Goal: Navigation & Orientation: Find specific page/section

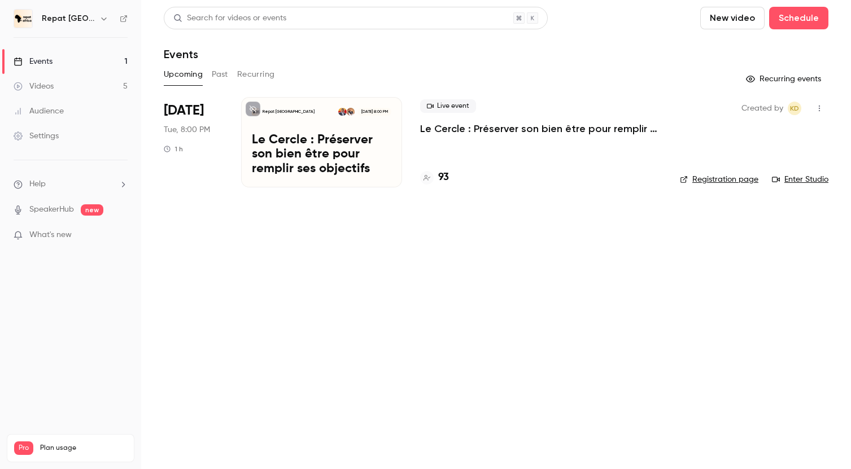
click at [254, 77] on button "Recurring" at bounding box center [256, 74] width 38 height 18
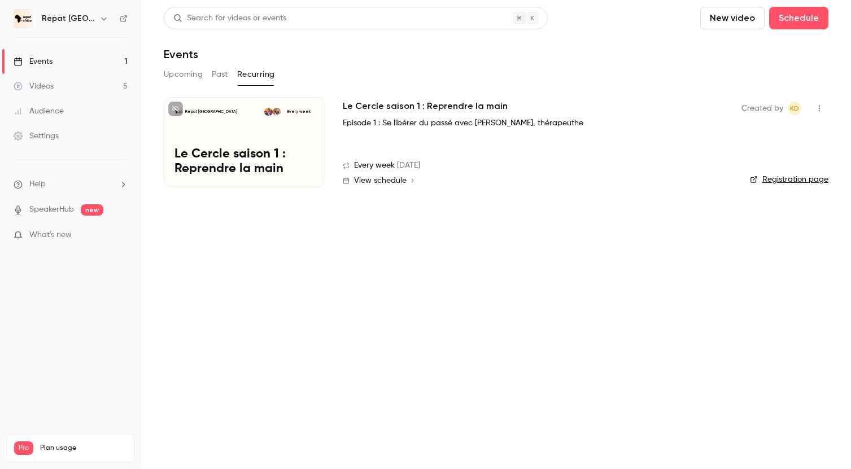
click at [187, 77] on button "Upcoming" at bounding box center [183, 74] width 39 height 18
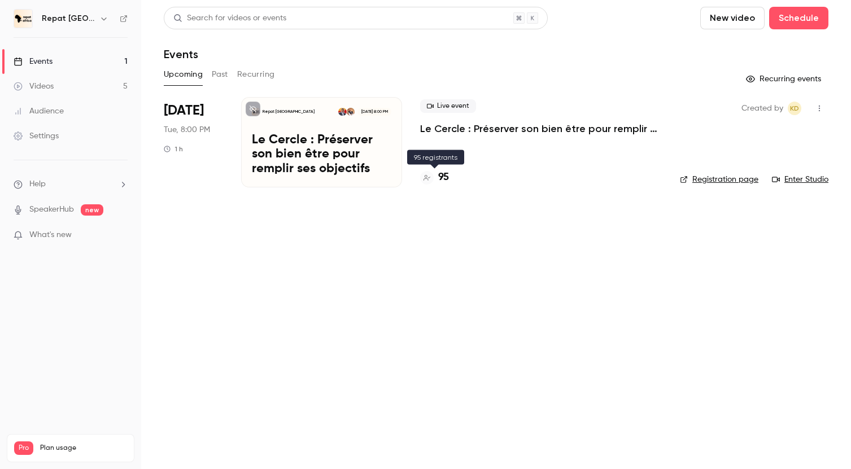
click at [440, 176] on h4 "95" at bounding box center [443, 177] width 11 height 15
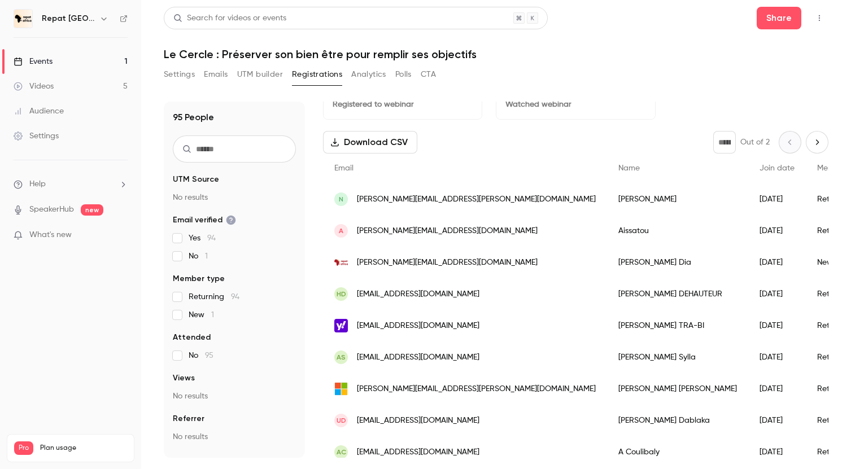
scroll to position [27, 0]
click at [88, 60] on link "Events 1" at bounding box center [70, 61] width 141 height 25
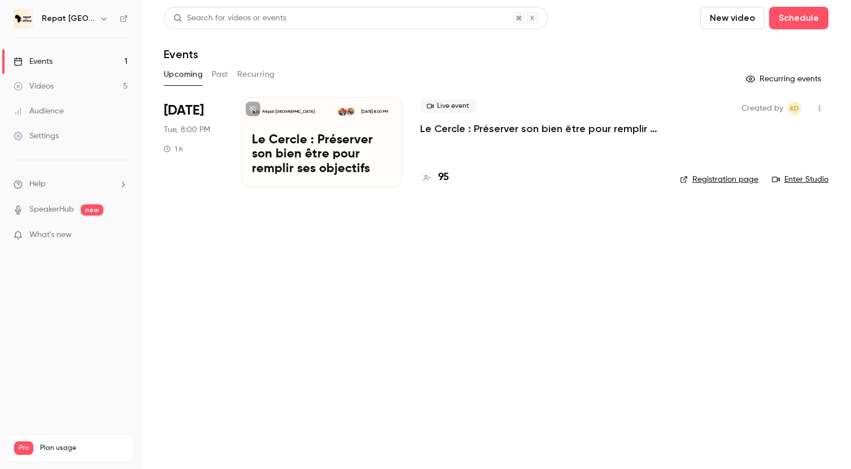
click at [107, 84] on link "Videos 5" at bounding box center [70, 86] width 141 height 25
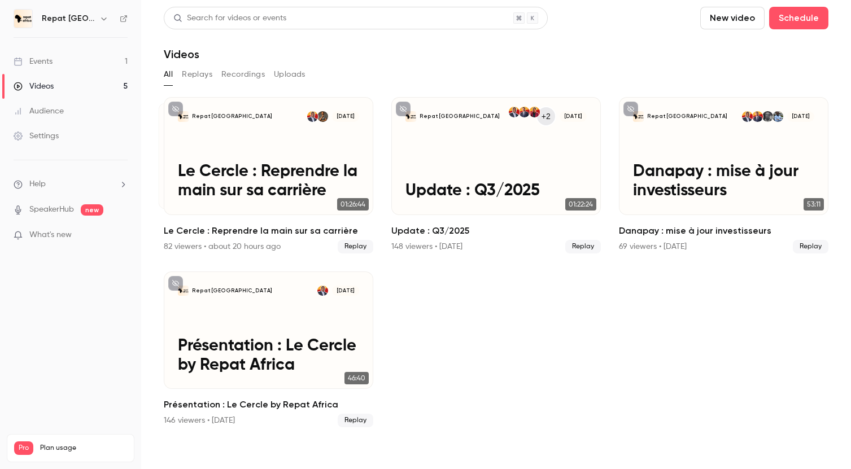
click at [113, 70] on link "Events 1" at bounding box center [70, 61] width 141 height 25
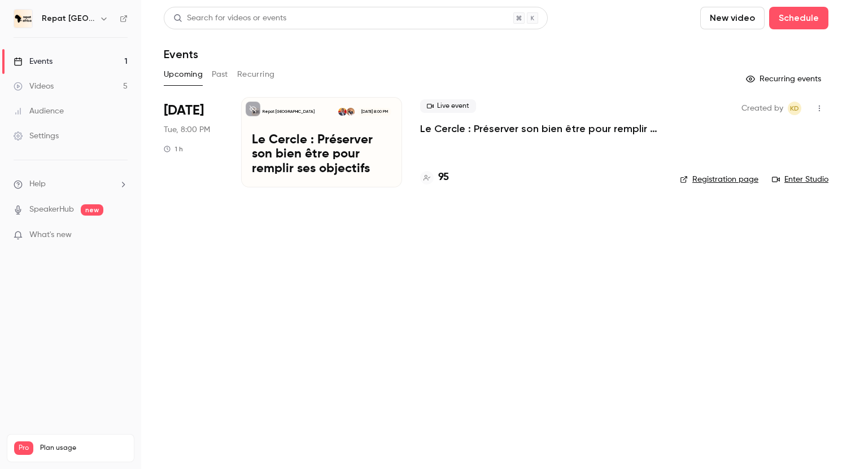
click at [47, 85] on div "Videos" at bounding box center [34, 86] width 40 height 11
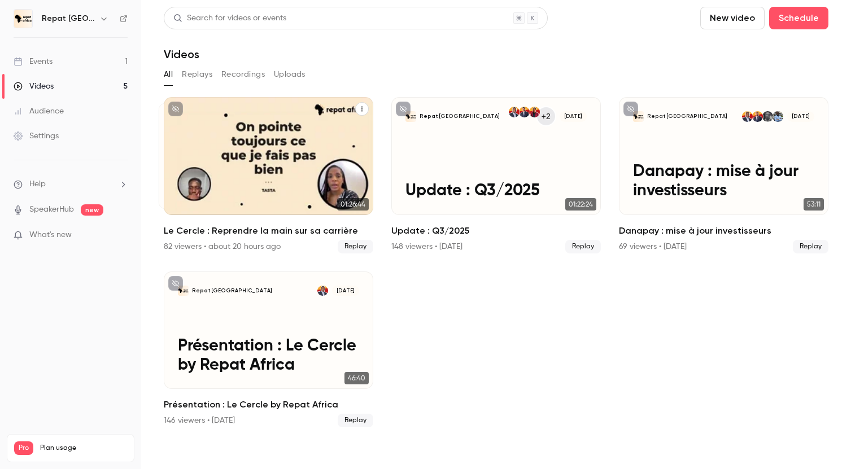
click at [177, 246] on div "82 viewers • about 20 hours ago" at bounding box center [222, 246] width 117 height 11
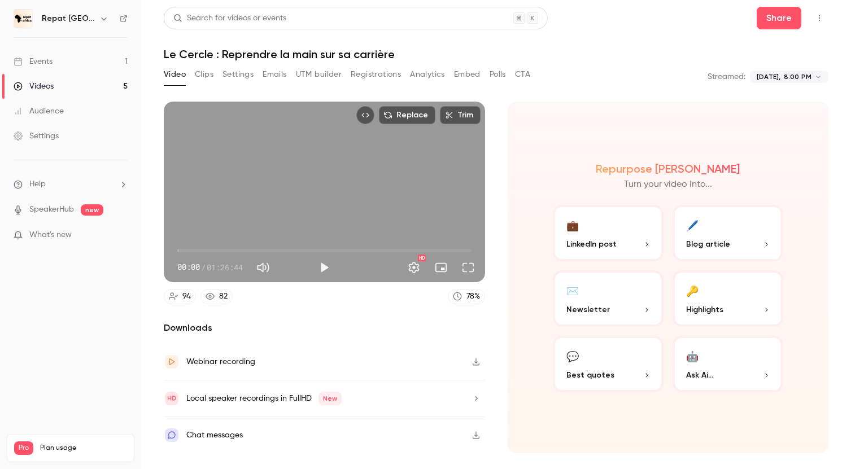
click at [227, 296] on link "82" at bounding box center [216, 296] width 32 height 15
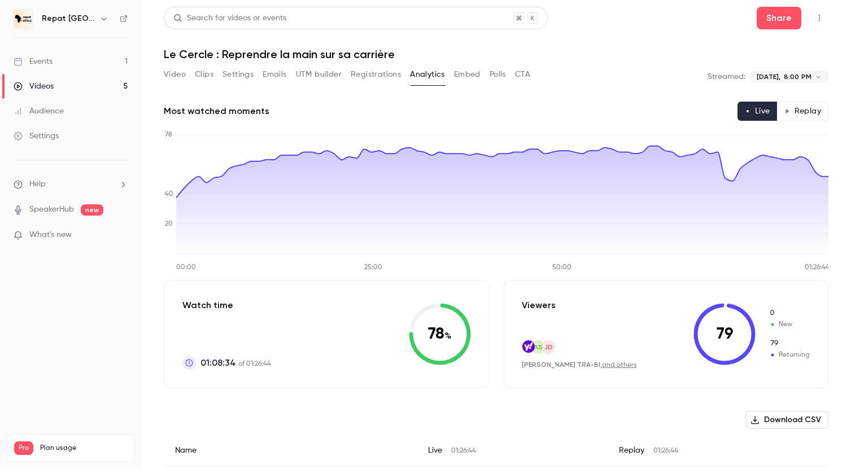
click at [100, 65] on link "Events 1" at bounding box center [70, 61] width 141 height 25
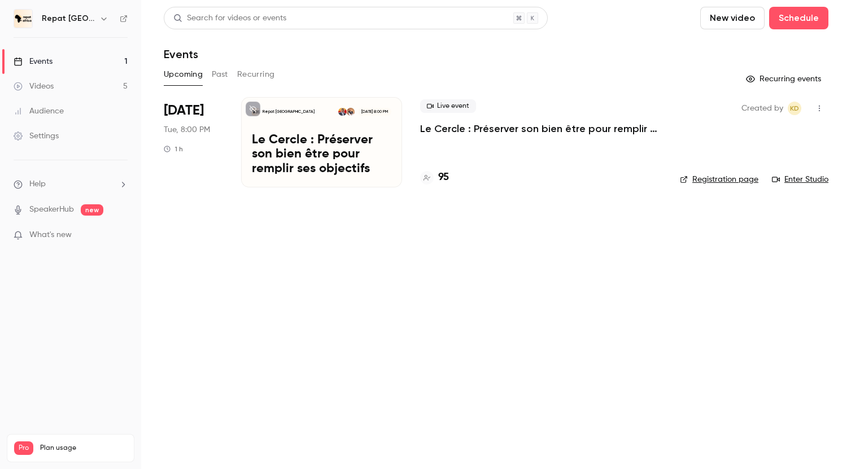
click at [452, 126] on p "Le Cercle : Préserver son bien être pour remplir ses objectifs" at bounding box center [541, 129] width 242 height 14
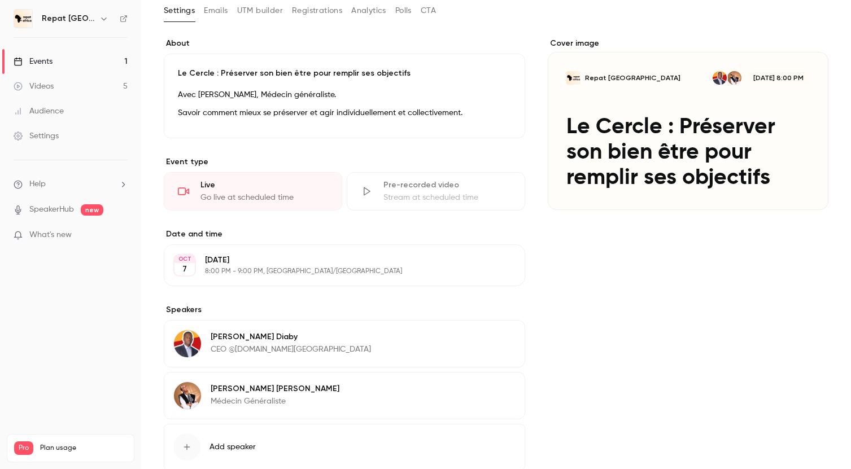
scroll to position [135, 0]
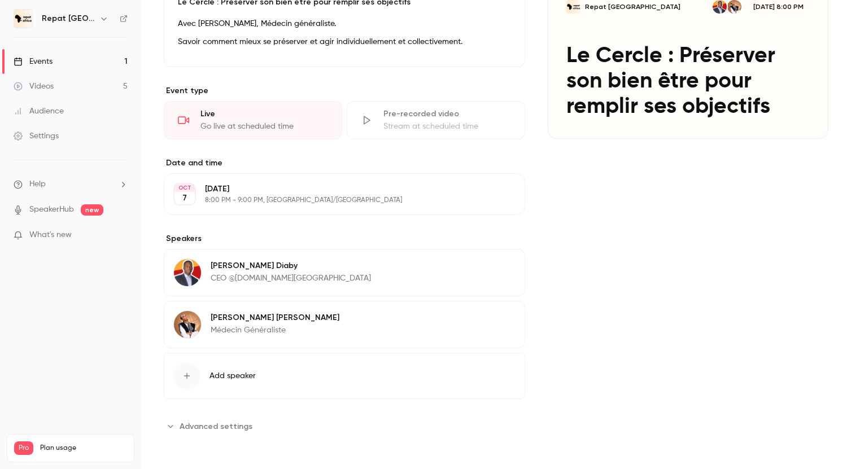
click at [95, 59] on link "Events 1" at bounding box center [70, 61] width 141 height 25
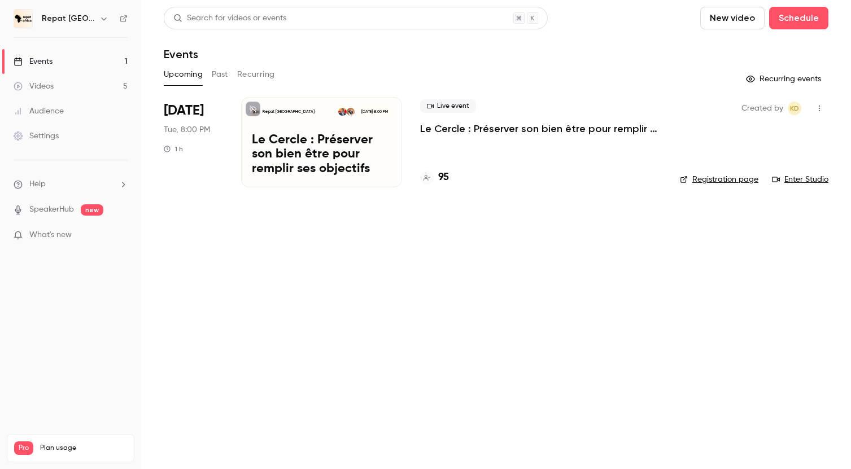
click at [110, 85] on link "Videos 5" at bounding box center [70, 86] width 141 height 25
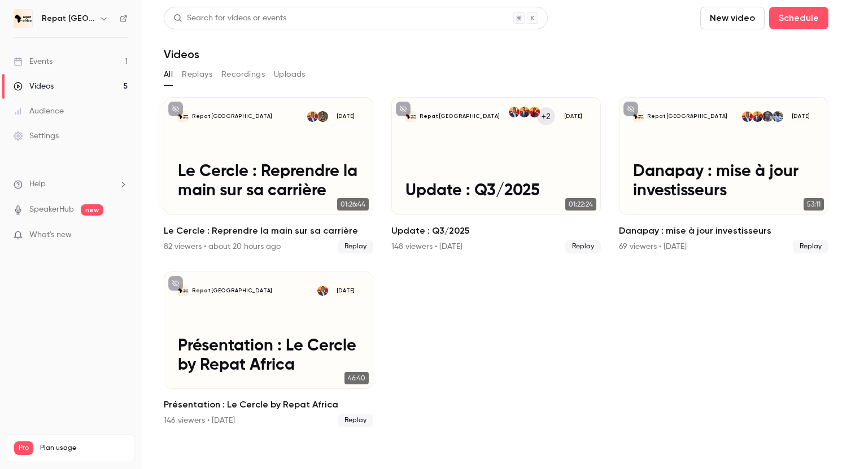
click at [64, 62] on link "Events 1" at bounding box center [70, 61] width 141 height 25
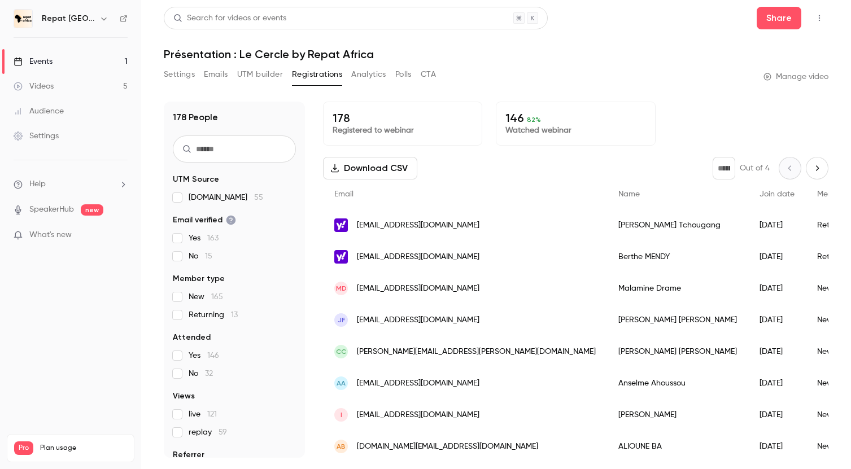
click at [99, 82] on link "Videos 5" at bounding box center [70, 86] width 141 height 25
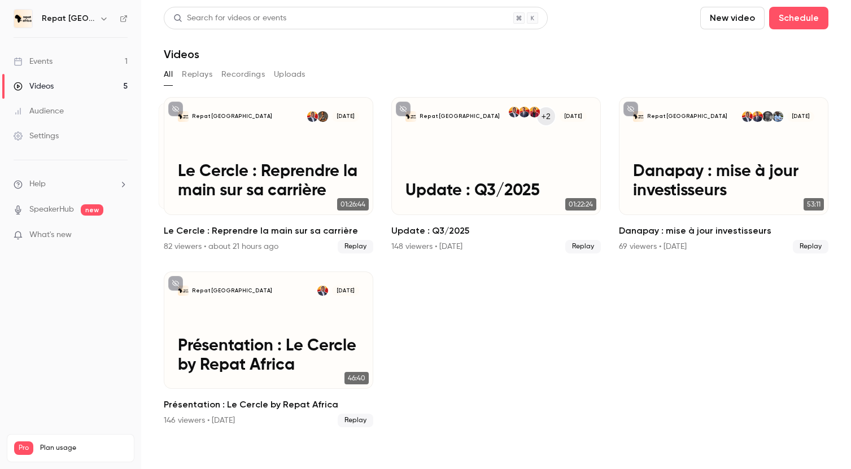
click at [104, 59] on link "Events 1" at bounding box center [70, 61] width 141 height 25
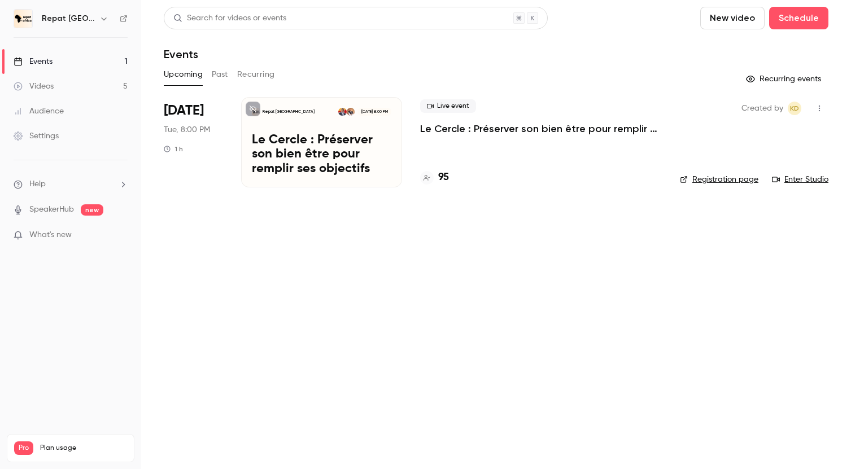
click at [95, 89] on link "Videos 5" at bounding box center [70, 86] width 141 height 25
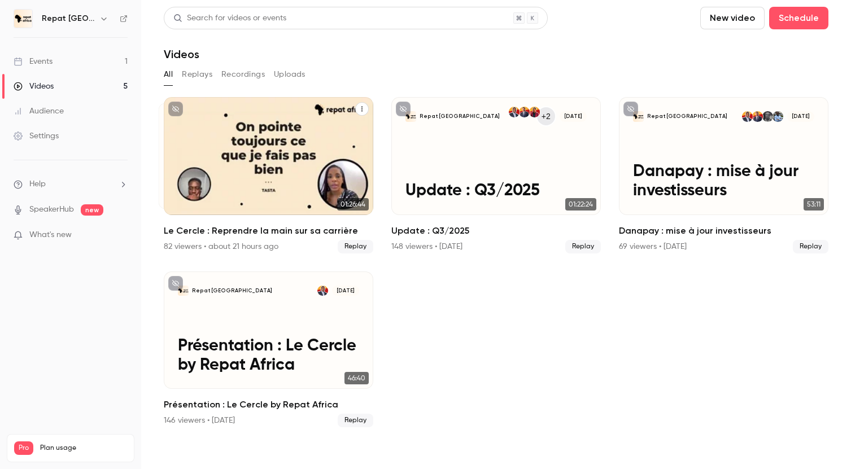
click at [183, 244] on div "82 viewers • about 21 hours ago" at bounding box center [221, 246] width 115 height 11
